Goal: Transaction & Acquisition: Purchase product/service

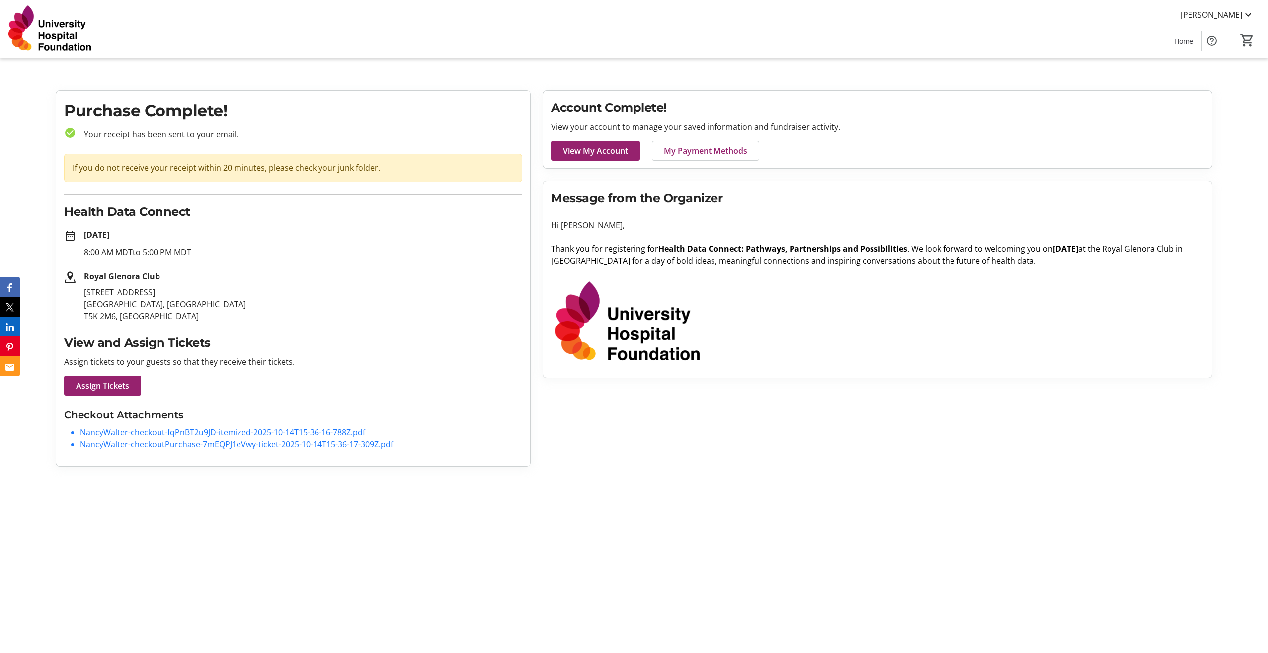
click at [160, 109] on h1 "Purchase Complete!" at bounding box center [293, 111] width 458 height 24
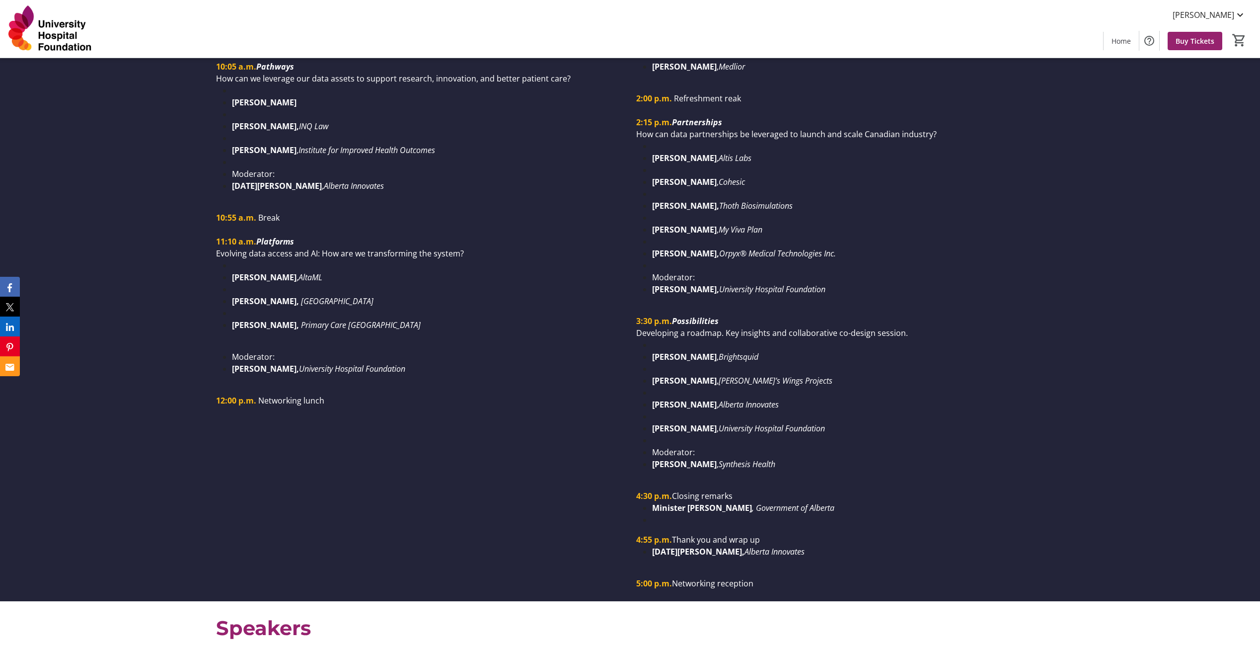
scroll to position [1540, 0]
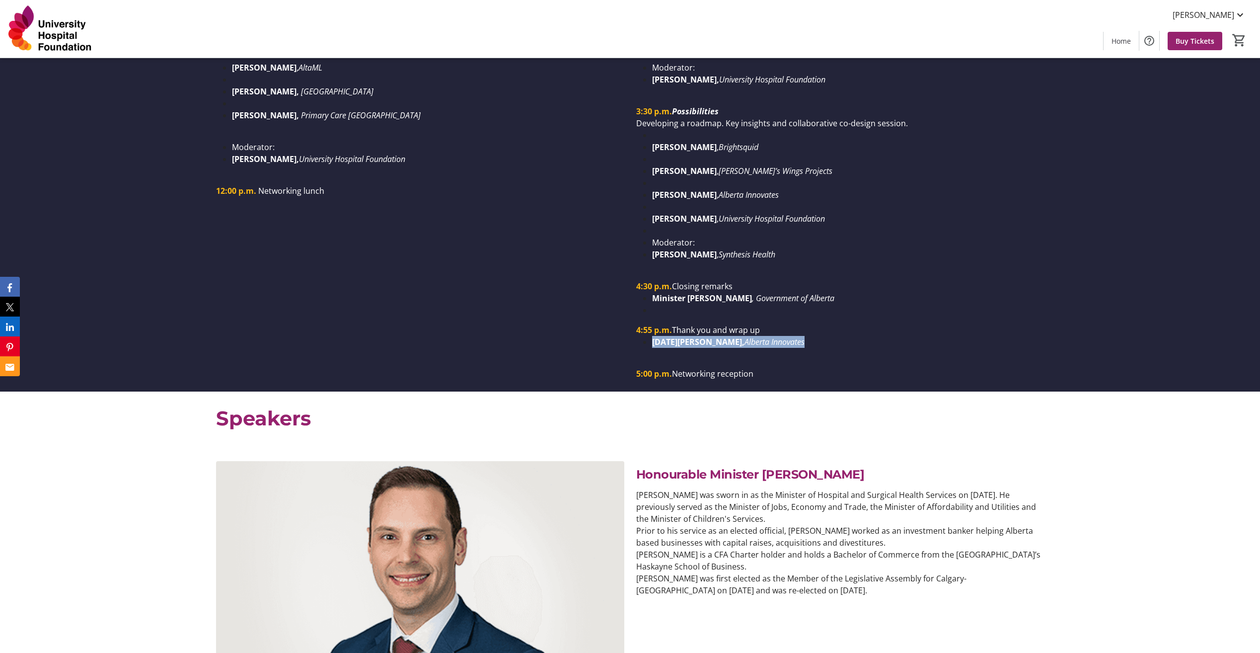
drag, startPoint x: 773, startPoint y: 339, endPoint x: 631, endPoint y: 336, distance: 142.1
click at [631, 336] on div "1:00 p.m. Intro to afternoon sessions Phil Boyer , INOVAIT 1:05 p.m. Perspectiv…" at bounding box center [840, 21] width 420 height 715
click at [804, 346] on li "Raja Mita, Alberta Innovates" at bounding box center [848, 342] width 392 height 12
drag, startPoint x: 758, startPoint y: 338, endPoint x: 641, endPoint y: 333, distance: 116.8
click at [641, 333] on div "1:00 p.m. Intro to afternoon sessions Phil Boyer , INOVAIT 1:05 p.m. Perspectiv…" at bounding box center [840, 21] width 408 height 715
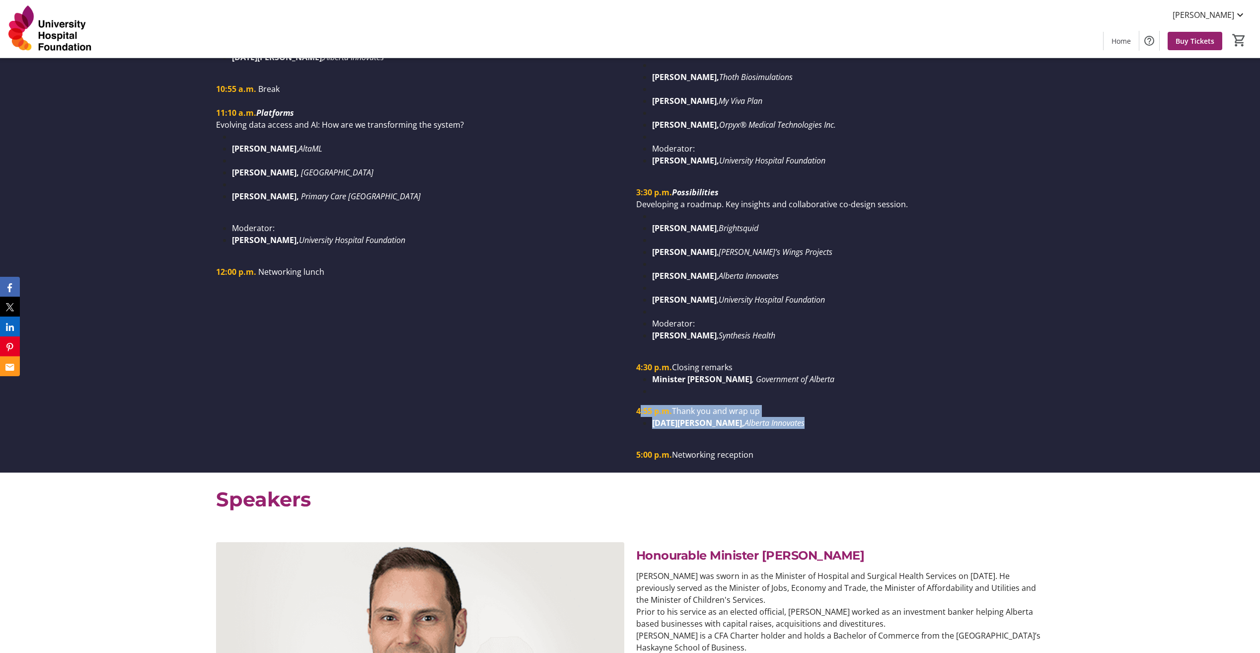
scroll to position [1391, 0]
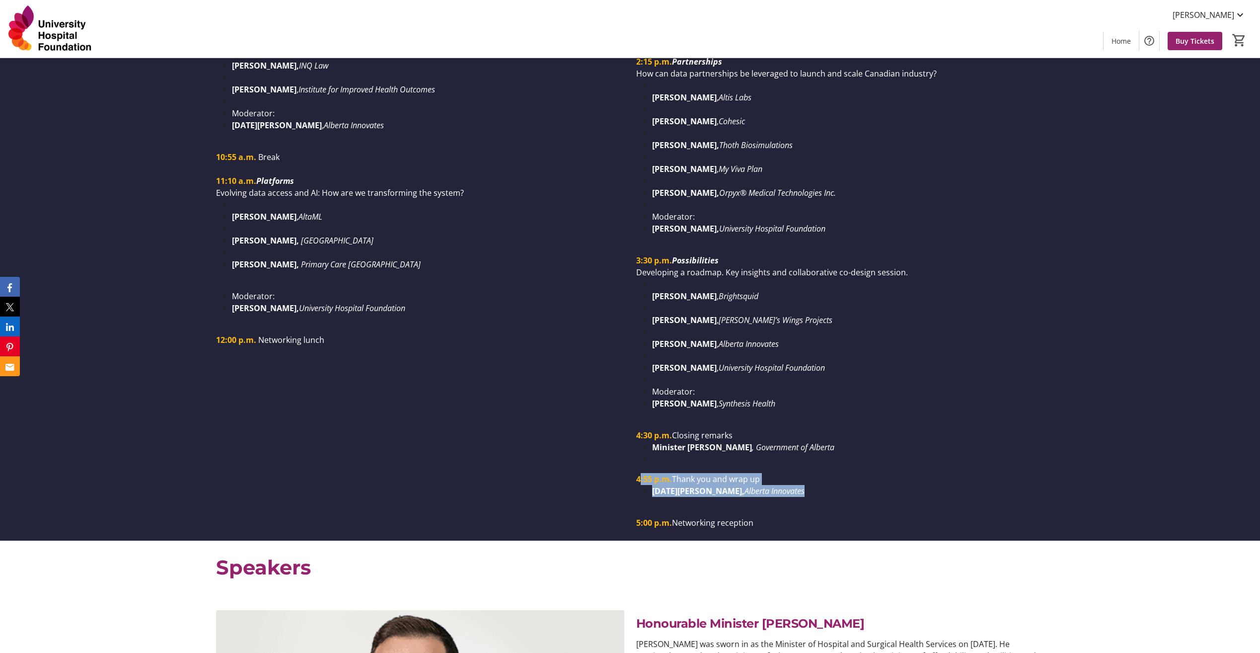
drag, startPoint x: 768, startPoint y: 342, endPoint x: 634, endPoint y: 346, distance: 134.2
click at [634, 346] on div "1:00 p.m. Intro to afternoon sessions Phil Boyer , INOVAIT 1:05 p.m. Perspectiv…" at bounding box center [840, 170] width 420 height 715
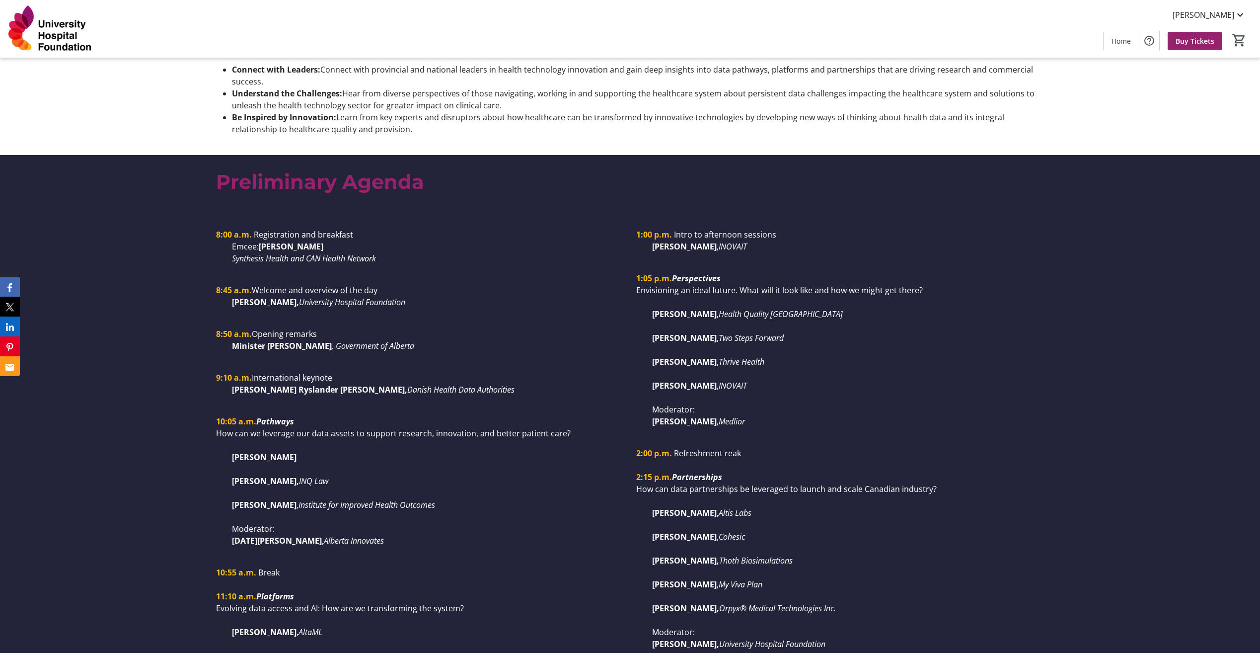
scroll to position [1043, 0]
